Goal: Task Accomplishment & Management: Manage account settings

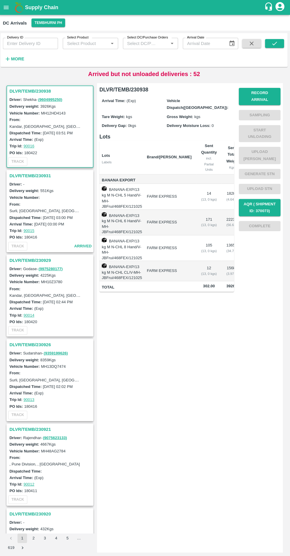
click at [33, 341] on h3 "DLVR/TEMB/230926" at bounding box center [52, 343] width 82 height 8
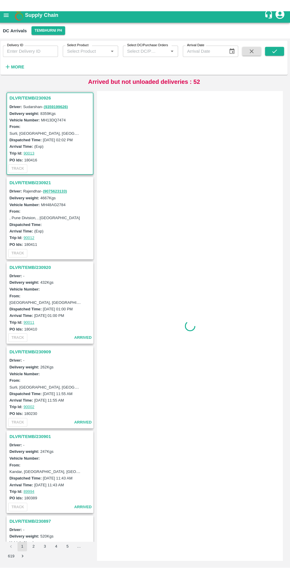
scroll to position [254, 0]
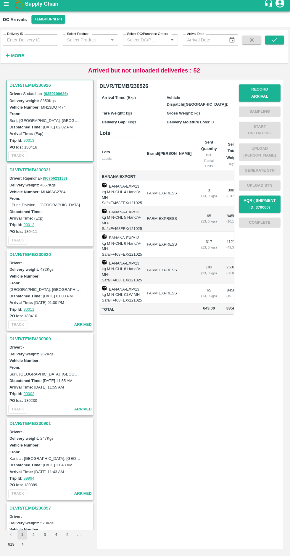
click at [269, 91] on button "Record Arrival" at bounding box center [259, 95] width 41 height 17
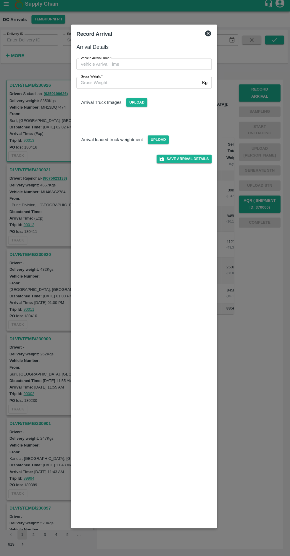
click at [137, 69] on input "Vehicle Arrival Time   *" at bounding box center [143, 67] width 130 height 11
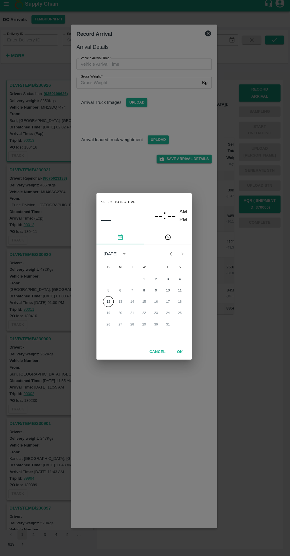
click at [108, 305] on button "12" at bounding box center [109, 303] width 11 height 11
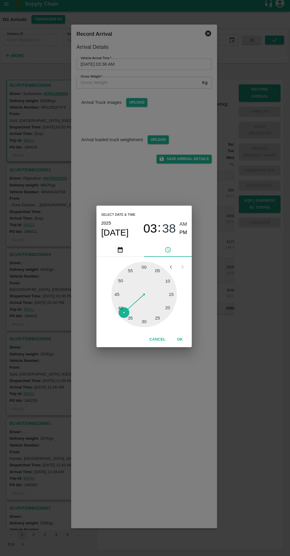
click at [184, 234] on span "PM" at bounding box center [184, 235] width 8 height 8
type input "[DATE] 03:38 PM"
click at [184, 343] on button "OK" at bounding box center [180, 341] width 19 height 10
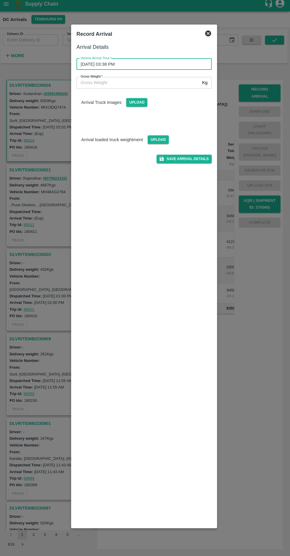
click at [113, 104] on p "Arrival Truck Images" at bounding box center [103, 105] width 40 height 7
click at [137, 105] on span "Upload" at bounding box center [137, 105] width 21 height 9
click at [0, 0] on input "Upload" at bounding box center [0, 0] width 0 height 0
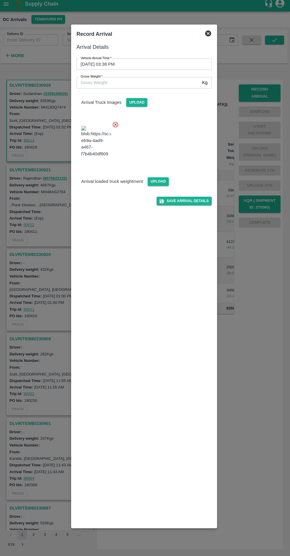
click at [157, 188] on span "Upload" at bounding box center [159, 184] width 21 height 9
click at [0, 0] on input "Upload" at bounding box center [0, 0] width 0 height 0
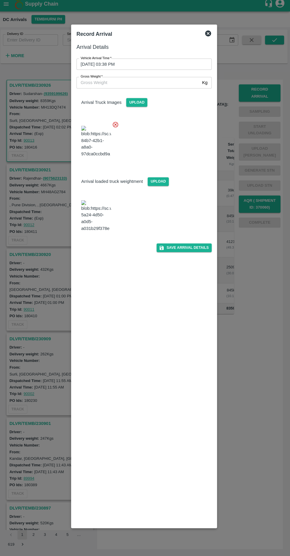
click at [115, 86] on input "Gross Weight   *" at bounding box center [139, 85] width 123 height 11
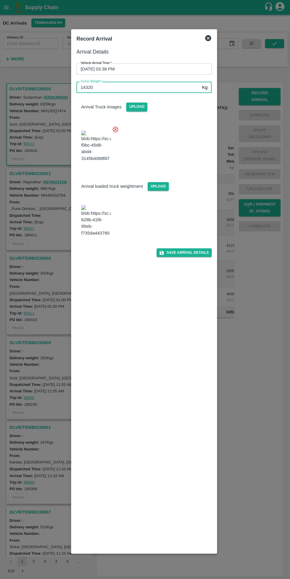
scroll to position [0, 0]
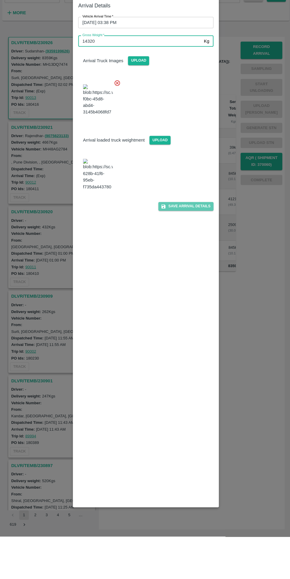
type input "14320"
click at [197, 255] on button "Save Arrival Details" at bounding box center [184, 251] width 55 height 9
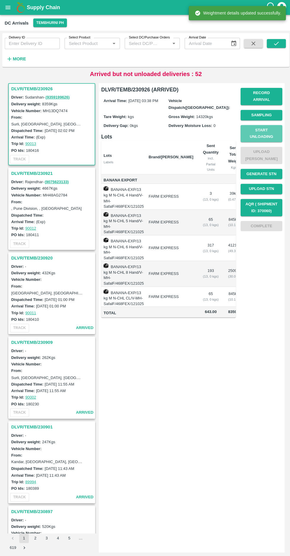
click at [266, 127] on button "Start Unloading" at bounding box center [259, 132] width 41 height 17
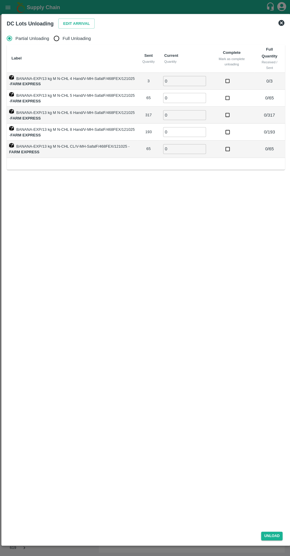
click at [74, 23] on button "Edit Arrival" at bounding box center [76, 23] width 36 height 10
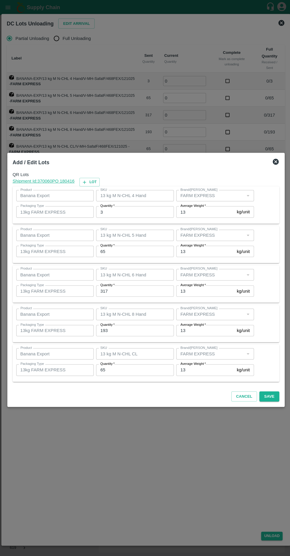
click at [128, 210] on input "3" at bounding box center [134, 210] width 77 height 11
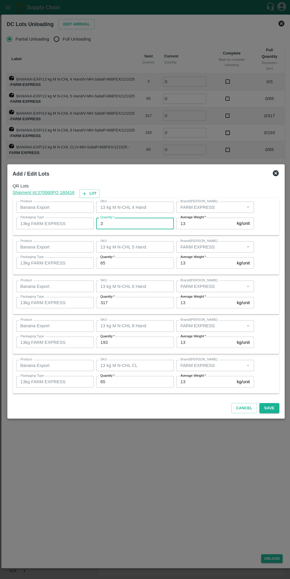
click at [133, 261] on input "65" at bounding box center [134, 260] width 77 height 11
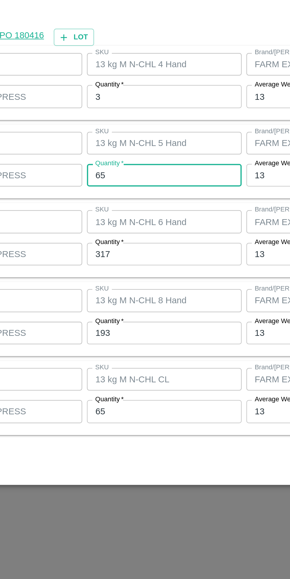
type input "6"
type input "56"
click at [124, 301] on input "317" at bounding box center [134, 300] width 77 height 11
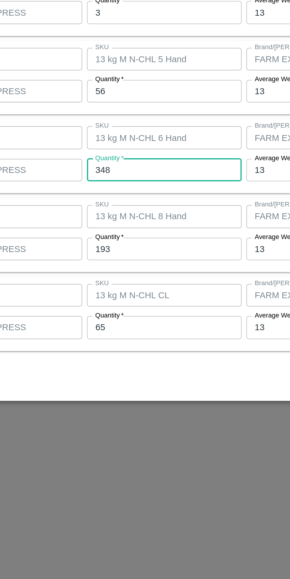
type input "348"
click at [129, 341] on input "193" at bounding box center [134, 339] width 77 height 11
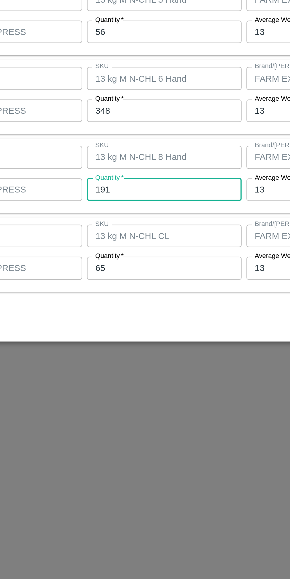
type input "191"
click at [133, 380] on input "65" at bounding box center [134, 378] width 77 height 11
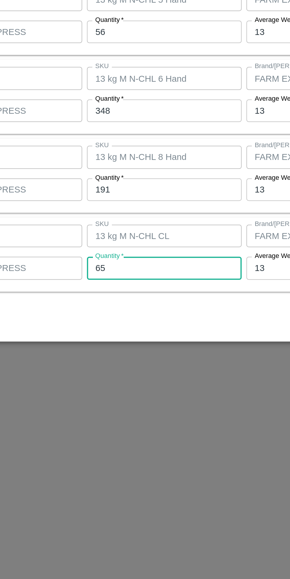
type input "6"
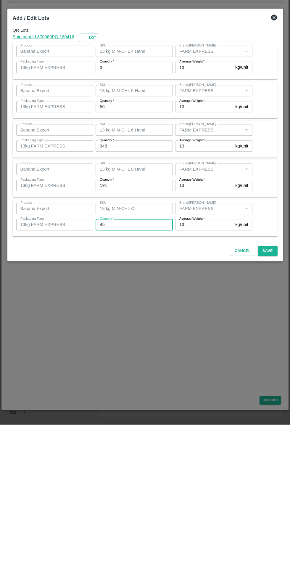
type input "45"
click at [269, 408] on button "Save" at bounding box center [268, 405] width 20 height 10
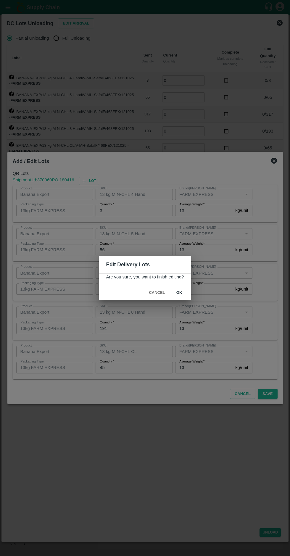
click at [179, 293] on button "ok" at bounding box center [179, 293] width 19 height 10
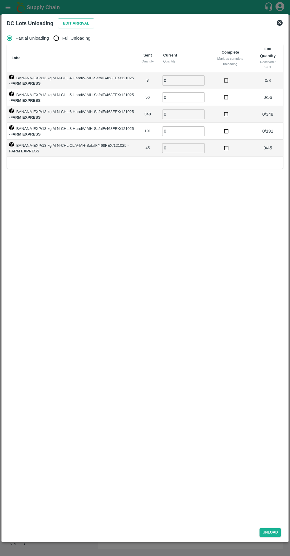
click at [181, 80] on input "0" at bounding box center [183, 80] width 43 height 10
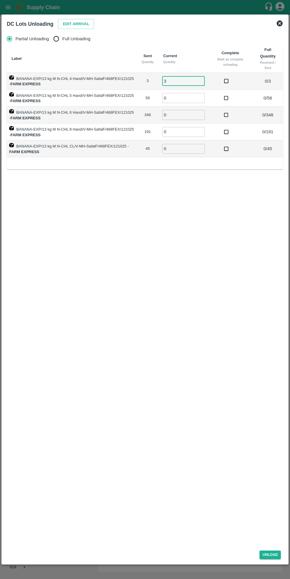
type input "3"
click at [190, 98] on input "0" at bounding box center [183, 98] width 43 height 10
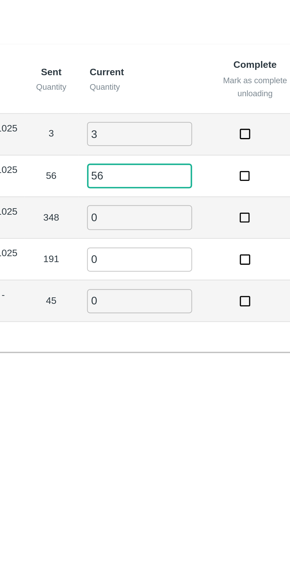
type input "56"
click at [180, 115] on input "0" at bounding box center [183, 115] width 43 height 10
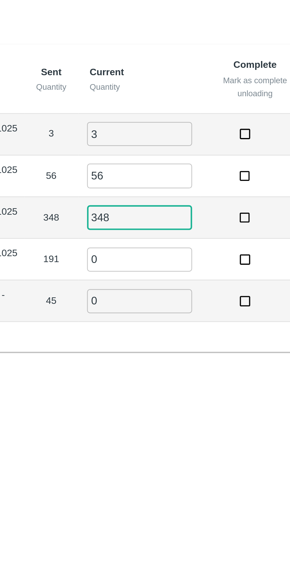
type input "348"
click at [186, 132] on input "0" at bounding box center [183, 132] width 43 height 10
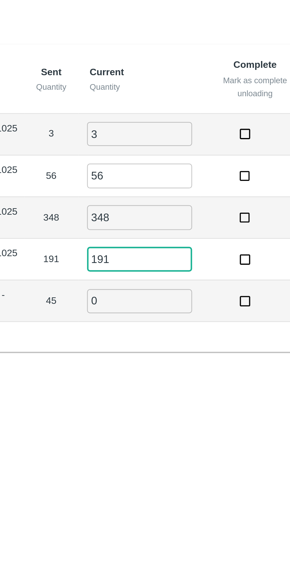
type input "191"
click at [184, 148] on input "0" at bounding box center [183, 149] width 43 height 10
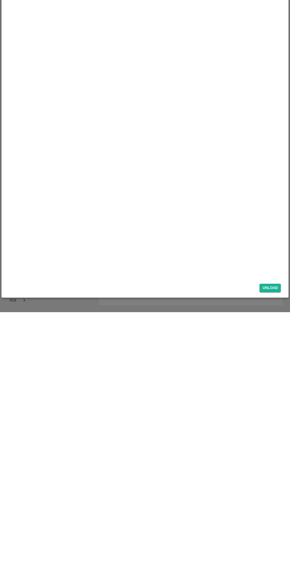
type input "45"
click at [276, 556] on button "Unload" at bounding box center [270, 554] width 21 height 9
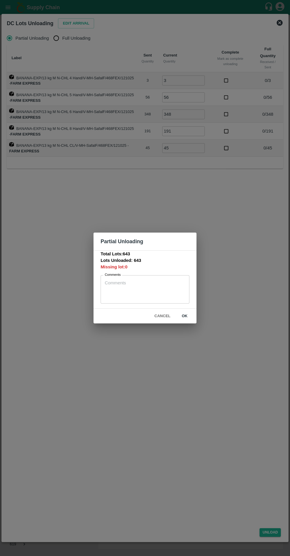
click at [186, 313] on button "ok" at bounding box center [184, 316] width 19 height 10
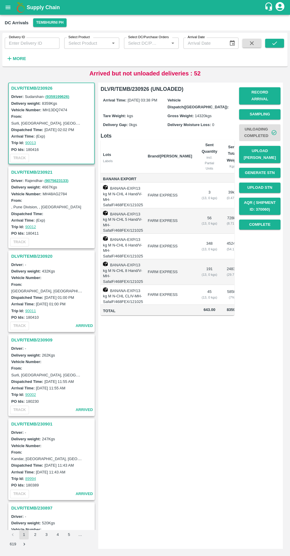
click at [269, 152] on button "Upload [PERSON_NAME]" at bounding box center [259, 154] width 41 height 17
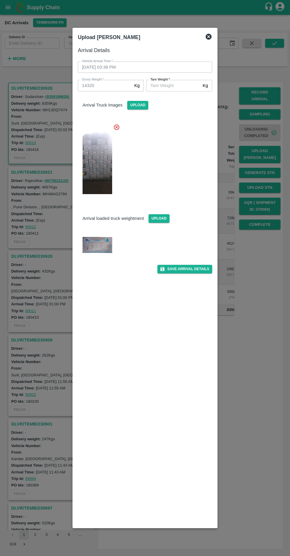
click at [176, 87] on input "[PERSON_NAME]   *" at bounding box center [173, 85] width 54 height 11
click at [102, 250] on img at bounding box center [98, 245] width 30 height 16
click at [99, 247] on img at bounding box center [98, 245] width 30 height 16
click at [175, 86] on input "[PERSON_NAME]   *" at bounding box center [173, 85] width 54 height 11
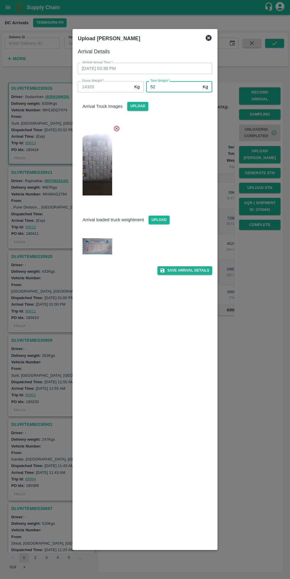
click at [109, 245] on img at bounding box center [98, 246] width 30 height 16
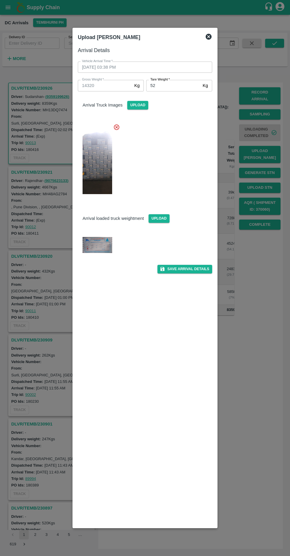
click at [177, 86] on input "52" at bounding box center [173, 85] width 54 height 11
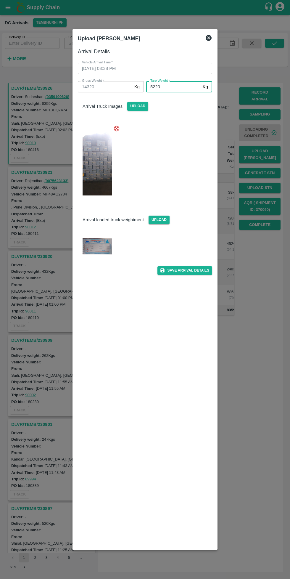
type input "5220"
click at [192, 270] on button "Save Arrival Details" at bounding box center [184, 270] width 55 height 9
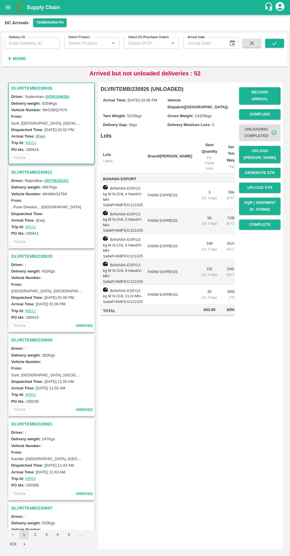
click at [264, 223] on button "Complete" at bounding box center [259, 225] width 41 height 10
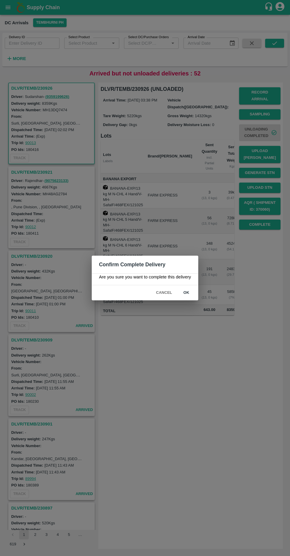
click at [187, 293] on button "ok" at bounding box center [186, 293] width 19 height 10
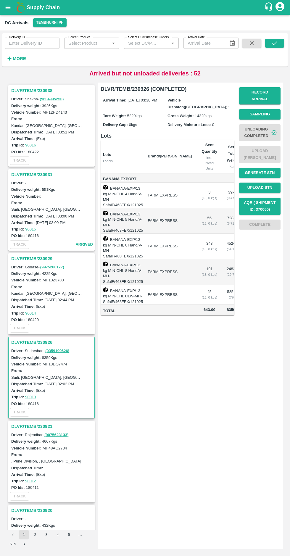
click at [40, 425] on h3 "DLVR/TEMB/230921" at bounding box center [52, 427] width 82 height 8
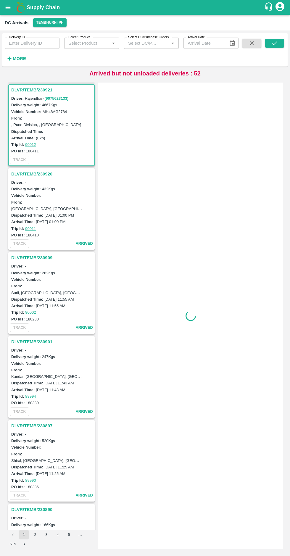
scroll to position [338, 0]
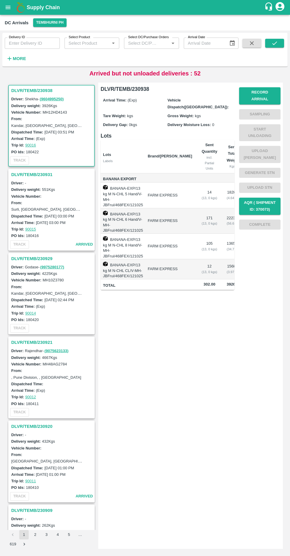
click at [27, 339] on h3 "DLVR/TEMB/230921" at bounding box center [52, 343] width 82 height 8
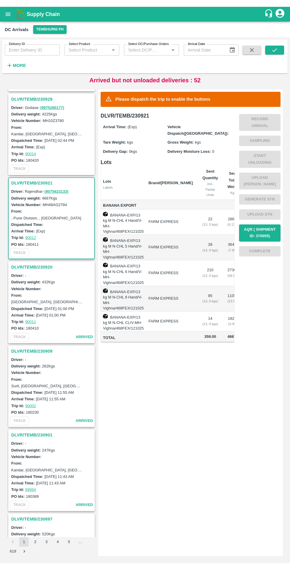
scroll to position [254, 0]
